Goal: Information Seeking & Learning: Learn about a topic

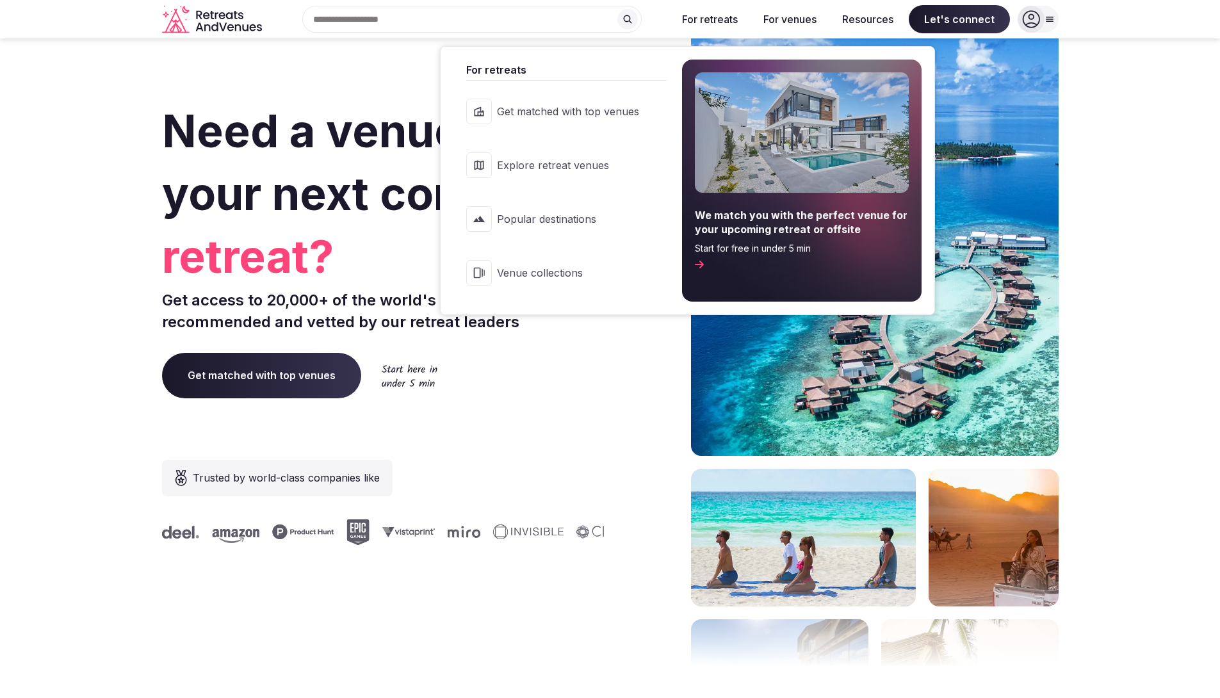
click at [554, 268] on span "Venue collections" at bounding box center [568, 273] width 142 height 14
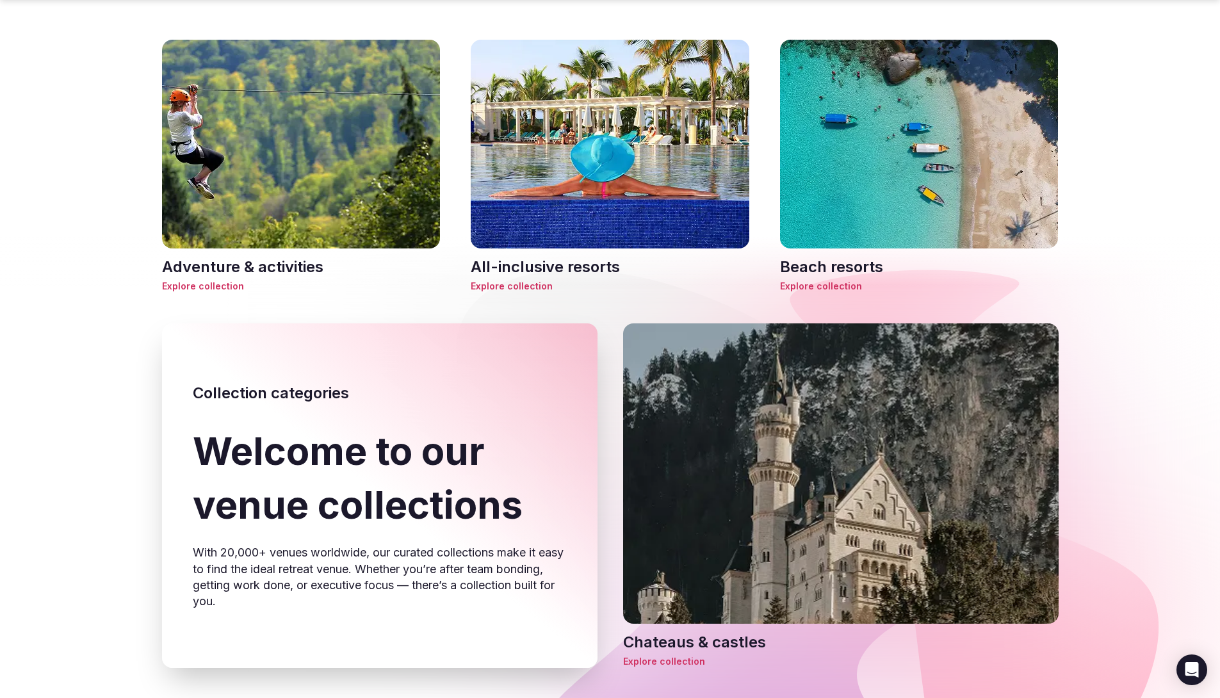
scroll to position [469, 0]
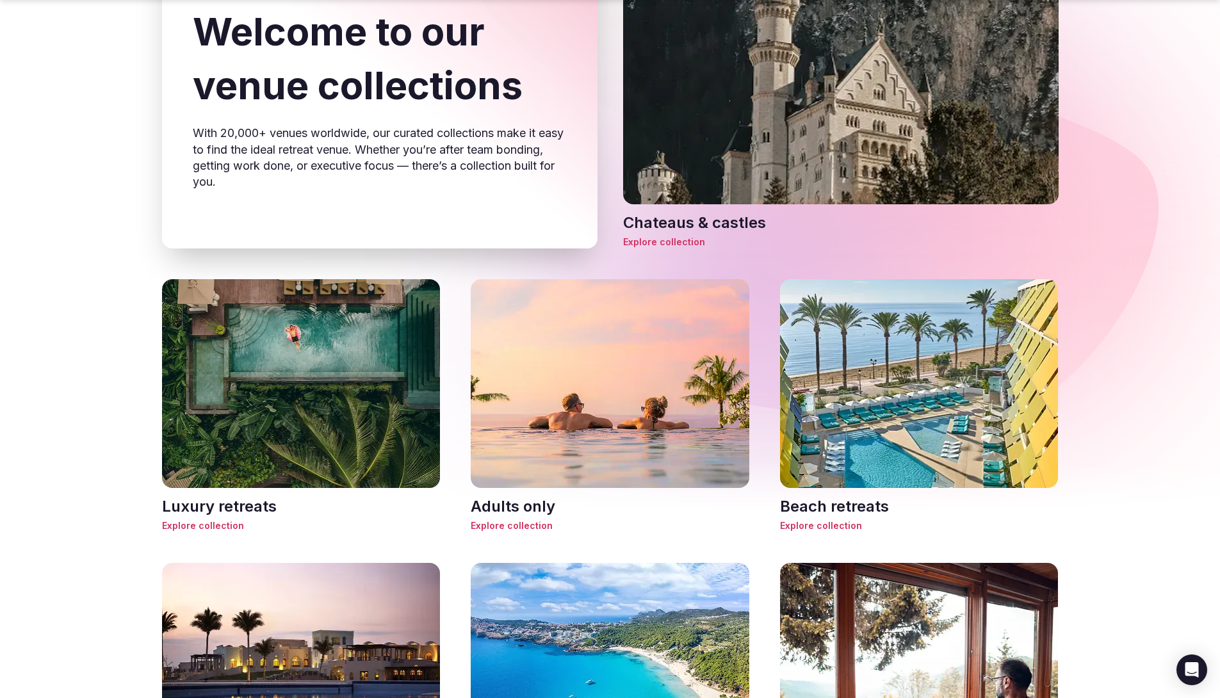
click at [795, 116] on img at bounding box center [840, 67] width 435 height 327
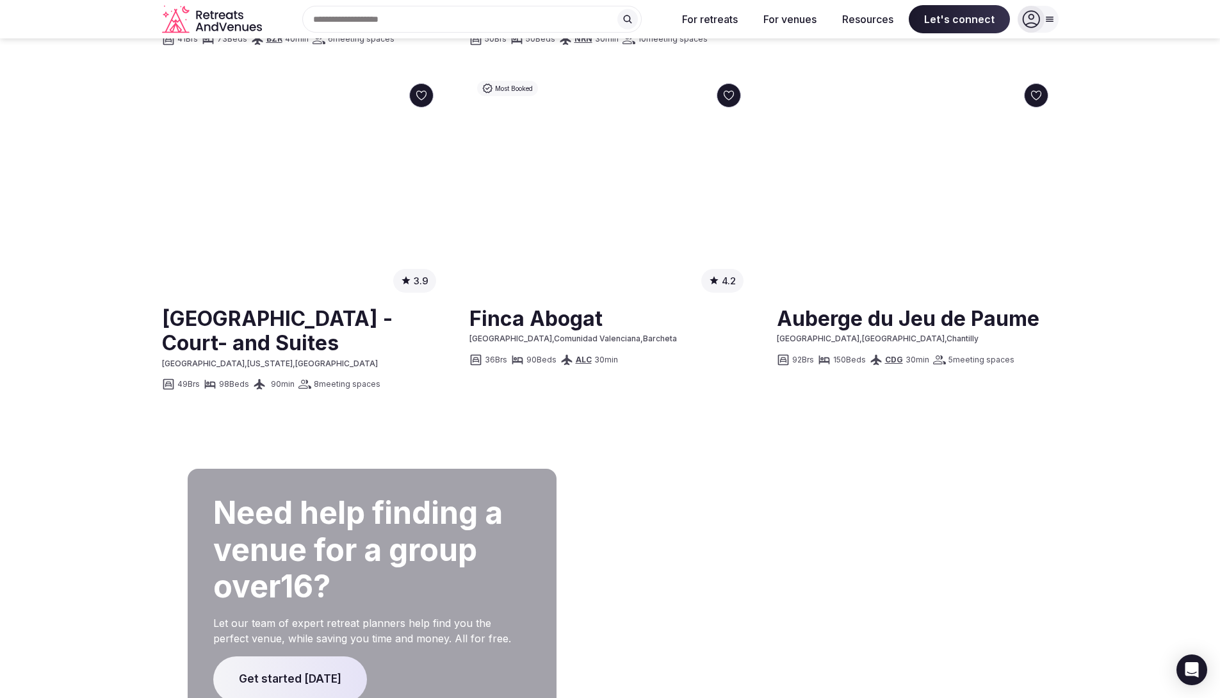
scroll to position [1361, 0]
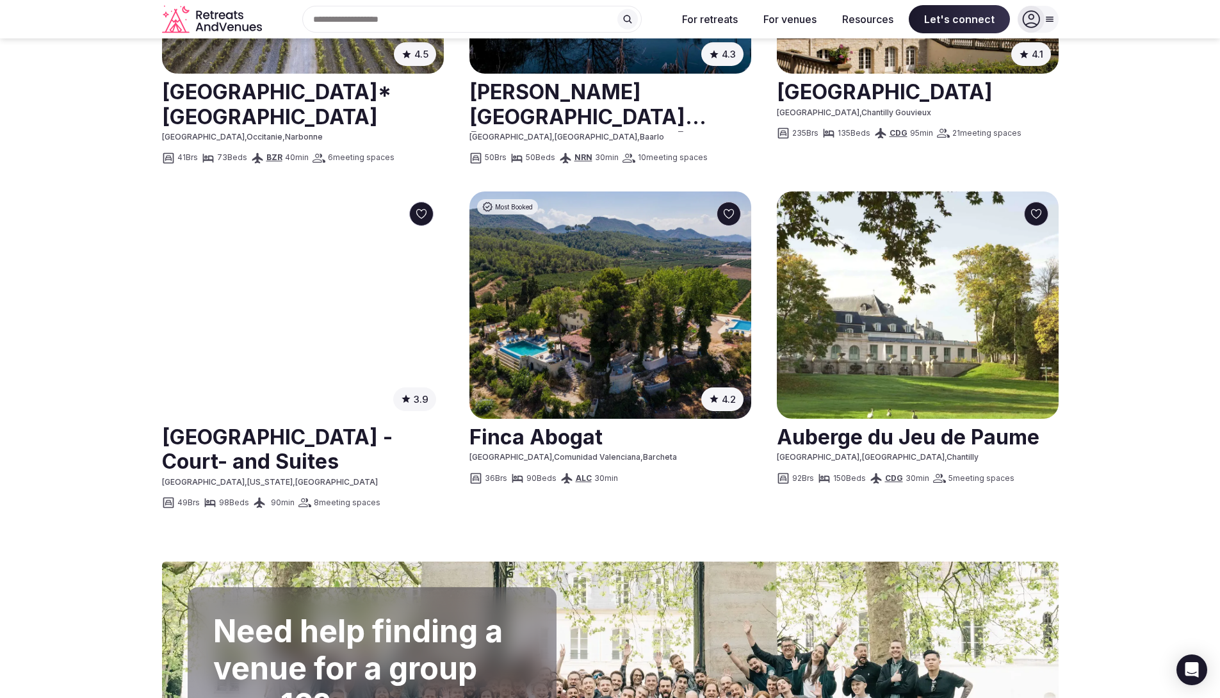
drag, startPoint x: 36, startPoint y: 336, endPoint x: 119, endPoint y: 353, distance: 84.9
click at [242, 437] on link at bounding box center [303, 448] width 282 height 57
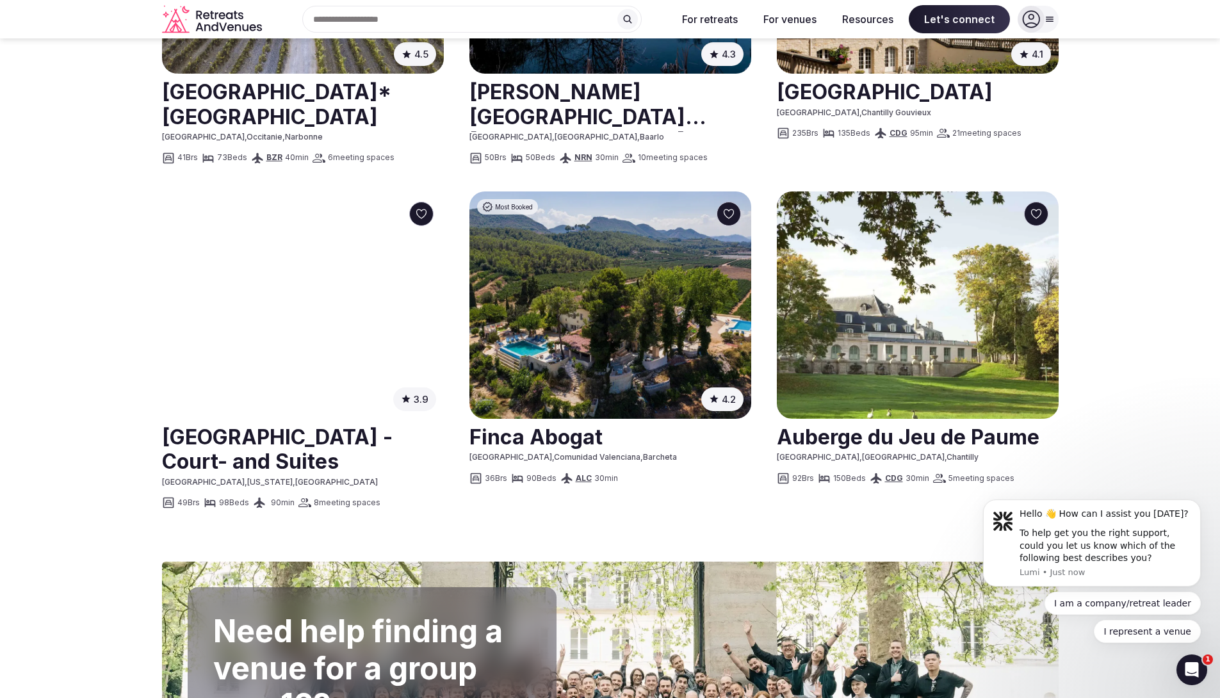
scroll to position [0, 0]
click at [1192, 672] on icon "Open Intercom Messenger" at bounding box center [1189, 667] width 21 height 21
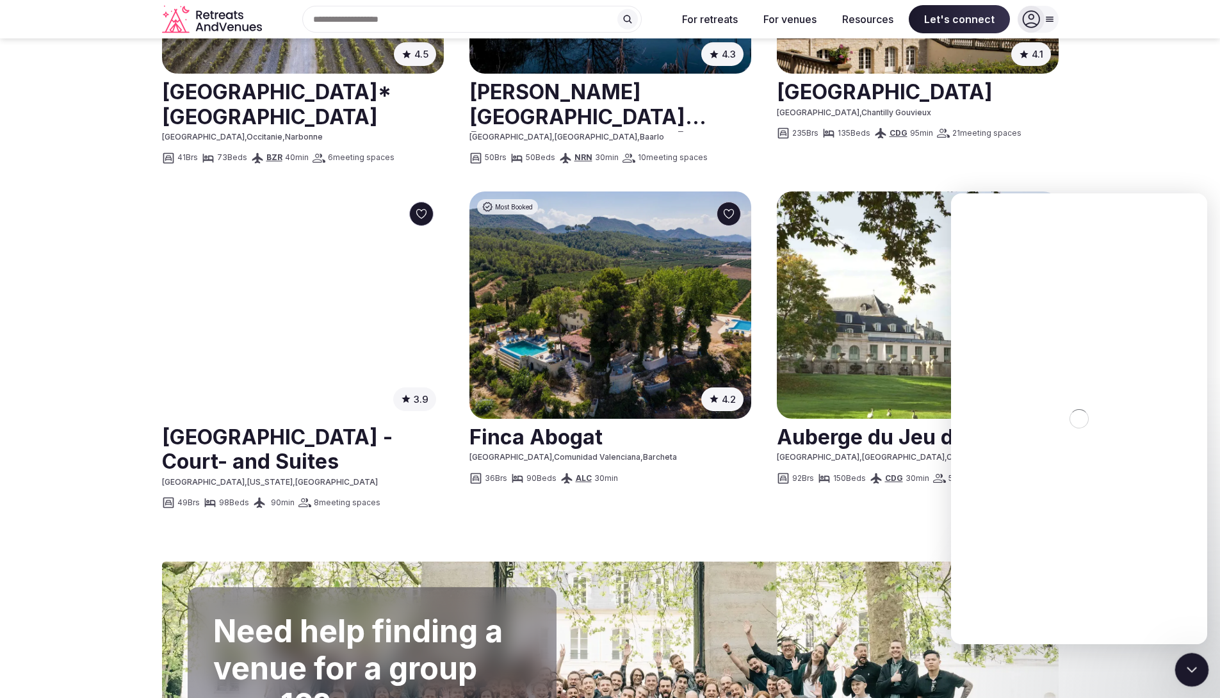
click at [1194, 672] on icon "Close Intercom Messenger" at bounding box center [1189, 667] width 15 height 15
click at [1190, 211] on icon "Close" at bounding box center [1187, 210] width 10 height 10
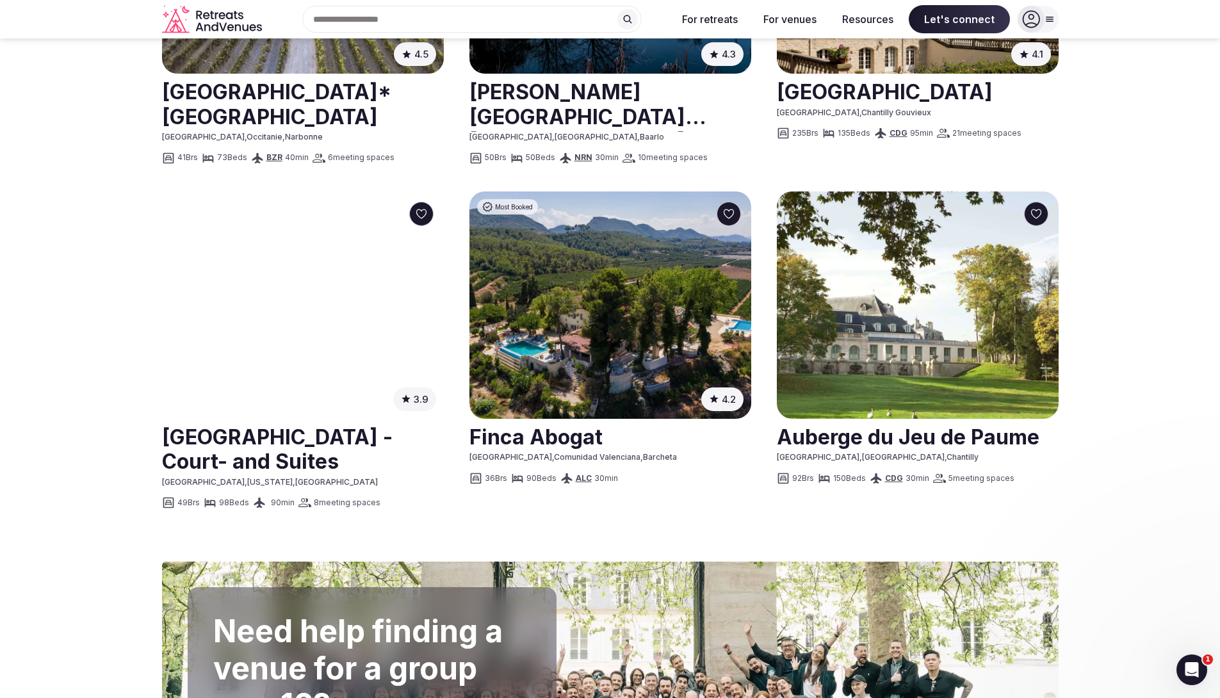
drag, startPoint x: 1193, startPoint y: 157, endPoint x: 1147, endPoint y: 334, distance: 183.1
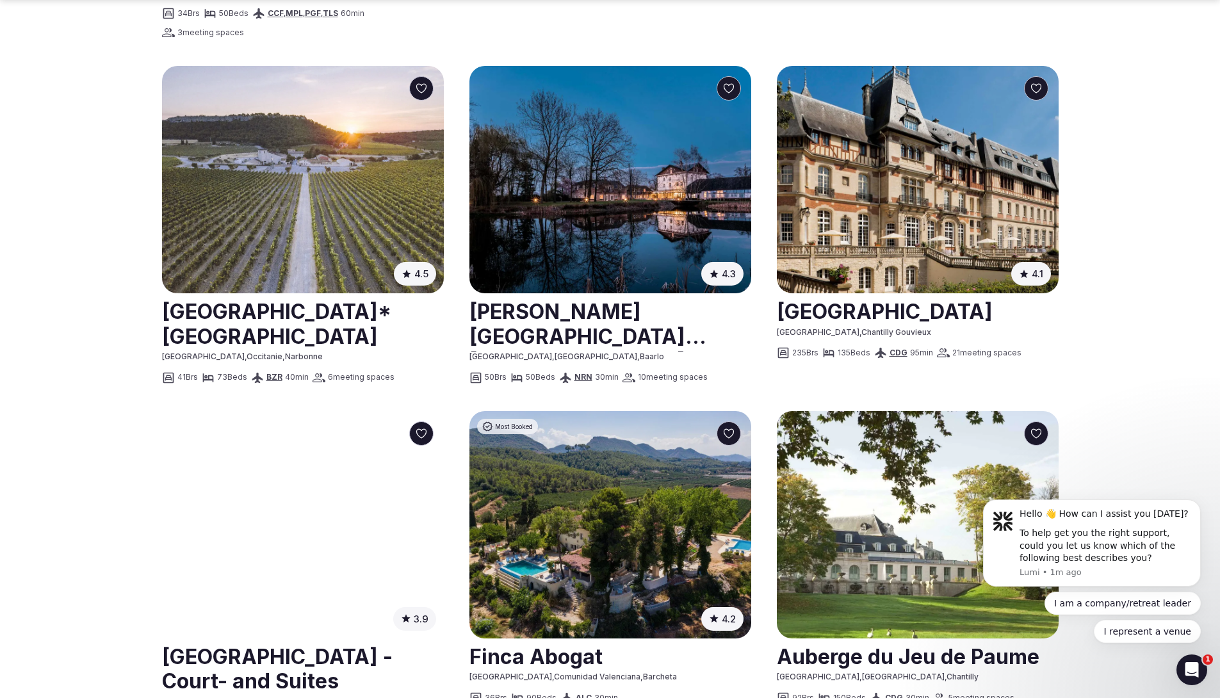
scroll to position [1167, 0]
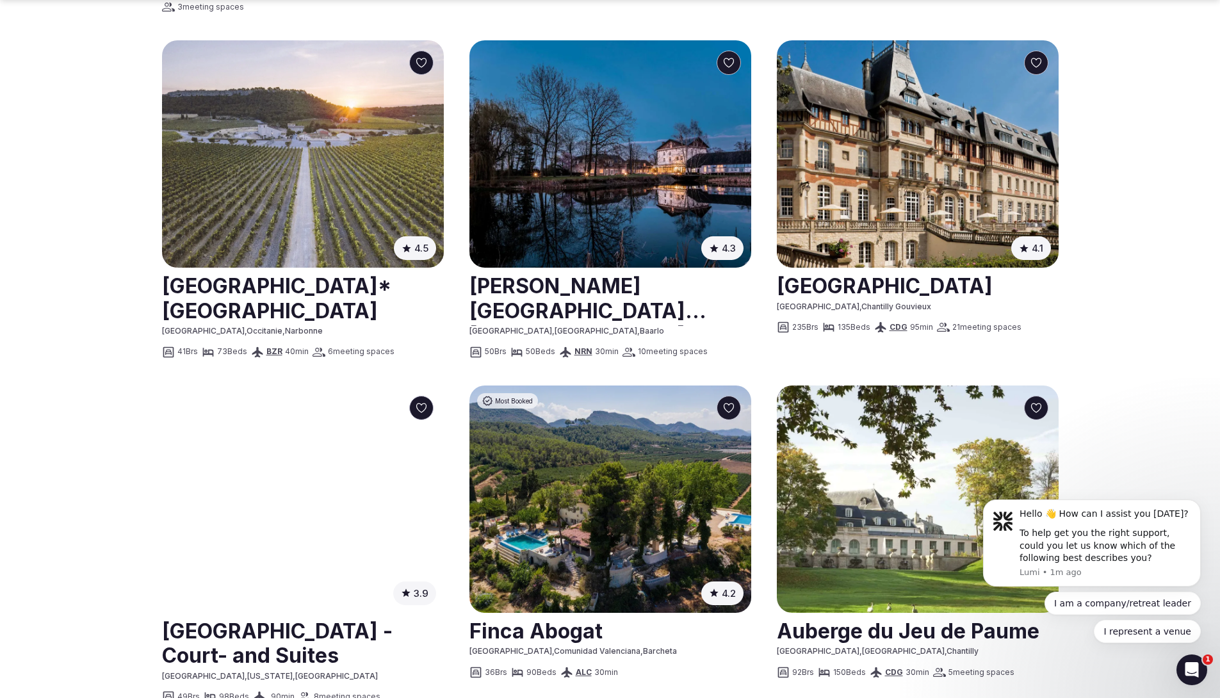
drag, startPoint x: 1163, startPoint y: 351, endPoint x: 1163, endPoint y: 359, distance: 7.7
drag, startPoint x: 1146, startPoint y: 330, endPoint x: 1141, endPoint y: 342, distance: 12.6
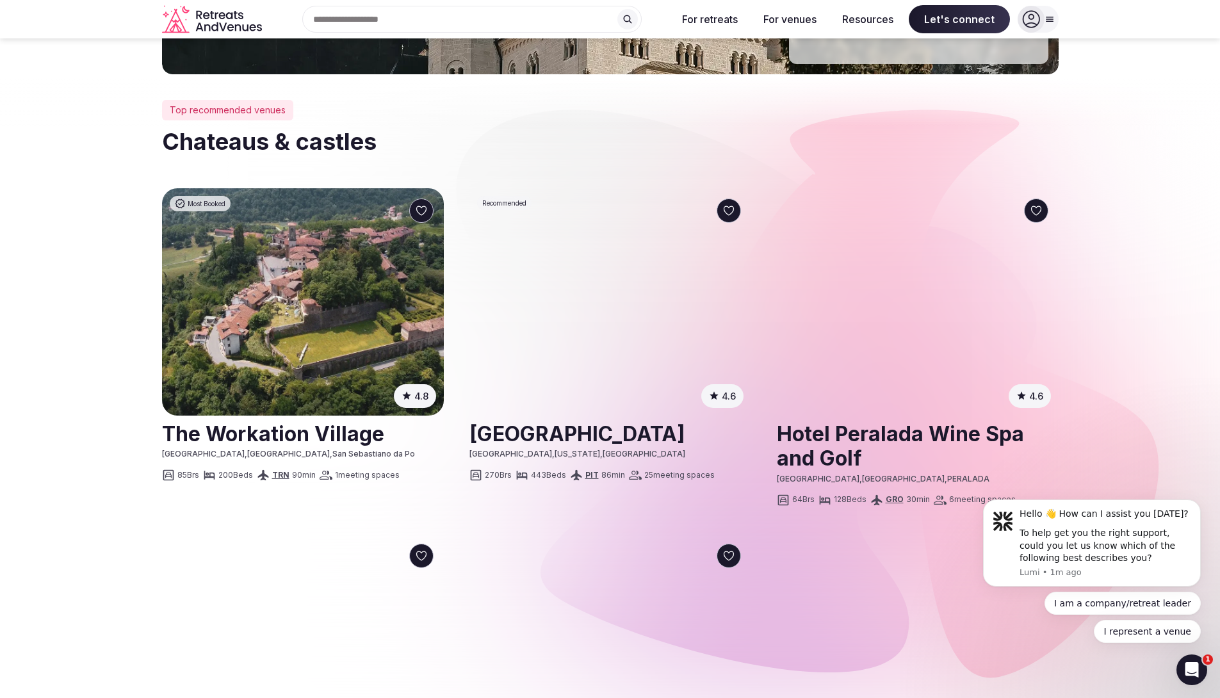
scroll to position [286, 0]
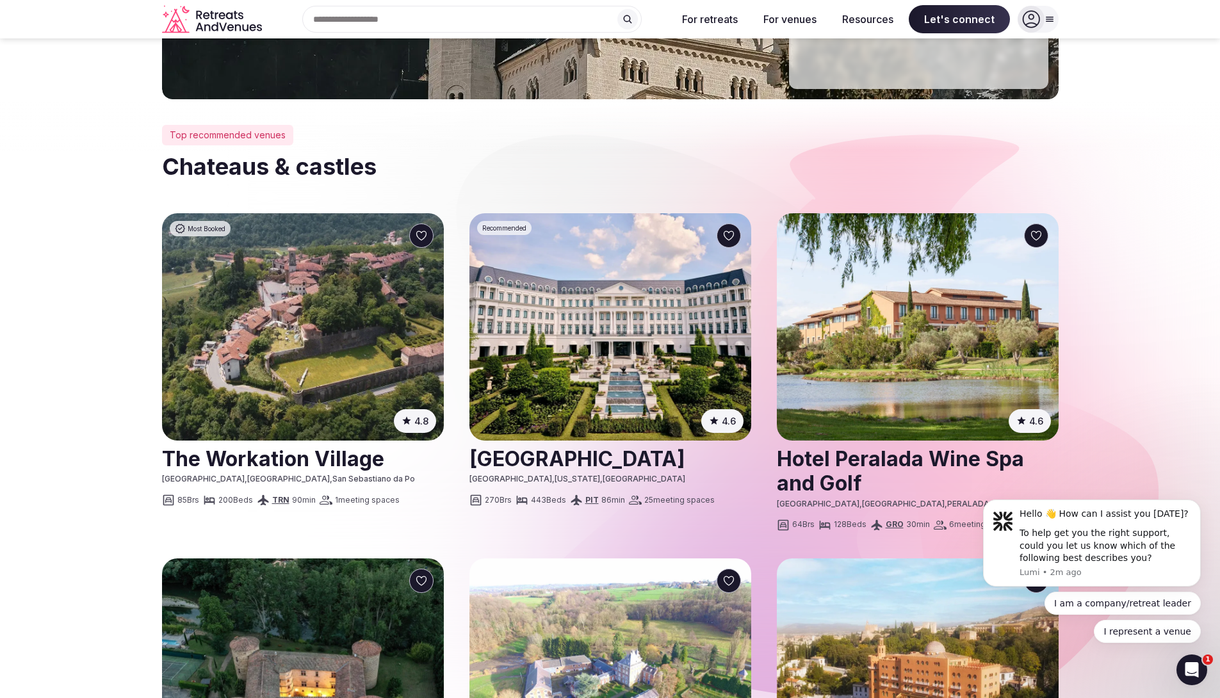
click at [896, 310] on img at bounding box center [918, 326] width 282 height 227
click at [612, 318] on img at bounding box center [610, 326] width 282 height 227
click at [341, 313] on img at bounding box center [303, 326] width 282 height 227
